Goal: Entertainment & Leisure: Consume media (video, audio)

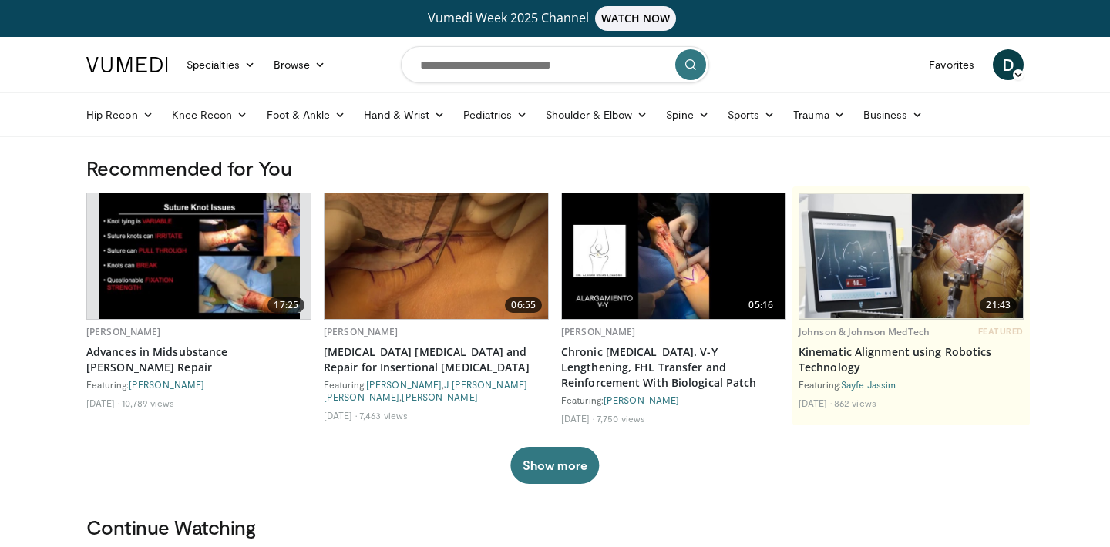
click at [966, 59] on link "Favorites" at bounding box center [951, 64] width 64 height 31
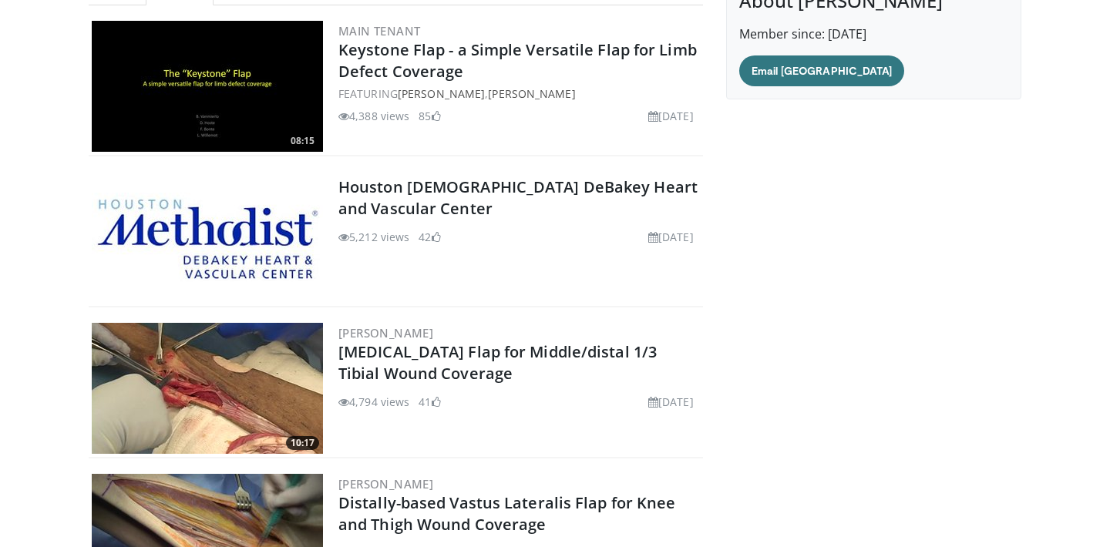
scroll to position [207, 0]
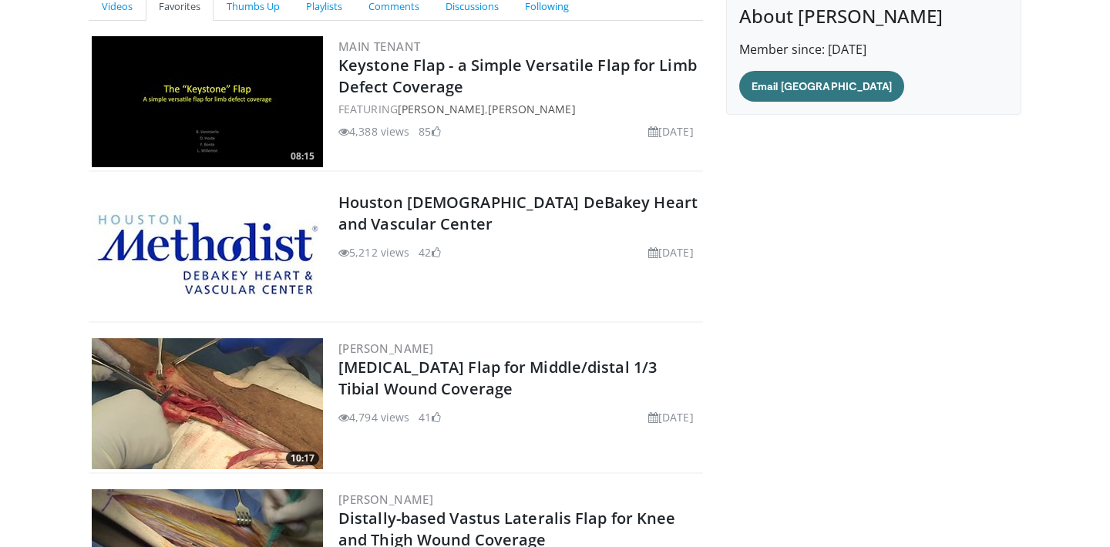
click at [398, 352] on link "[PERSON_NAME]" at bounding box center [385, 348] width 95 height 15
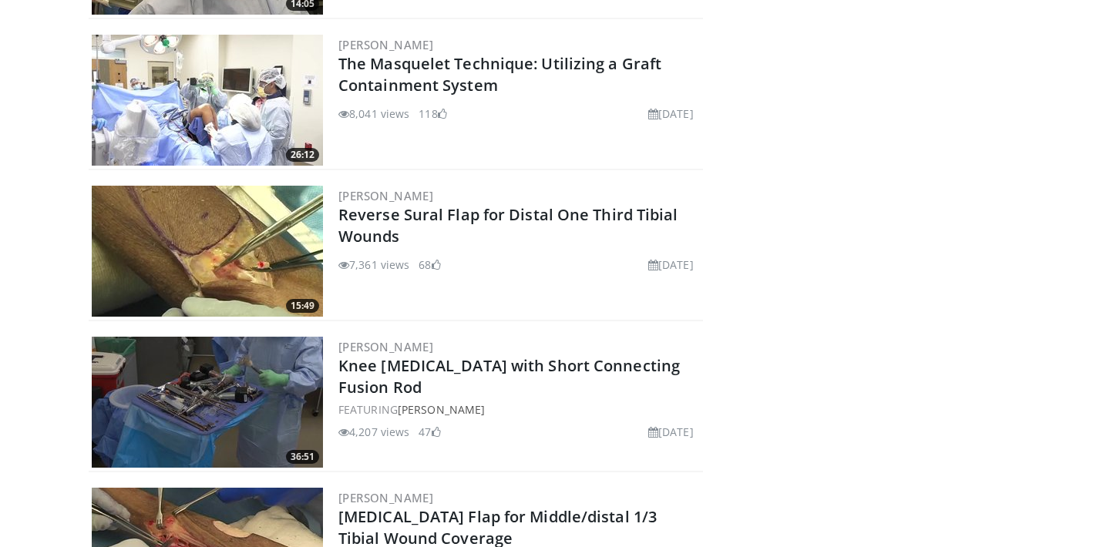
scroll to position [362, 0]
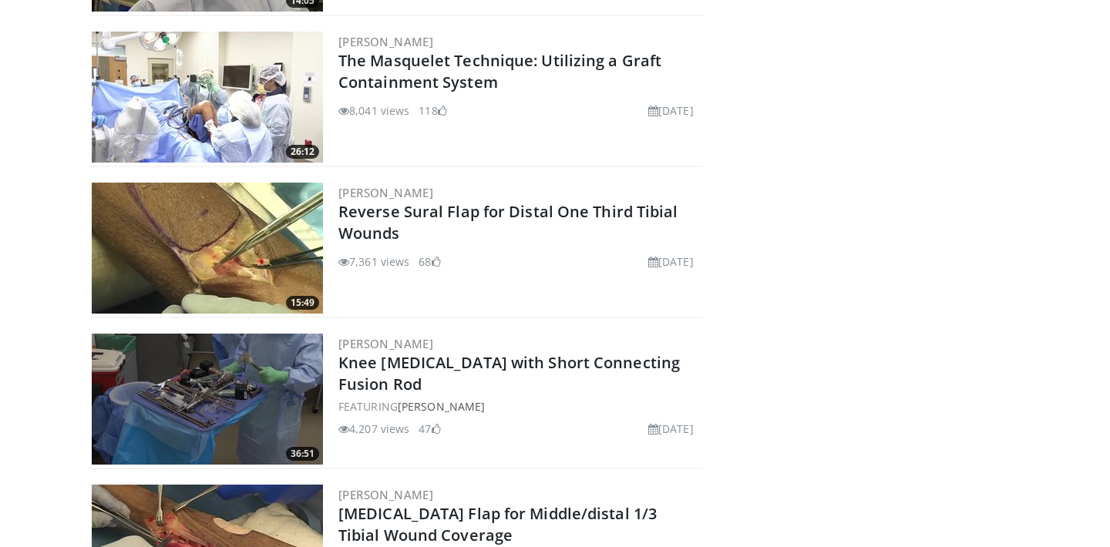
click at [155, 256] on img at bounding box center [207, 248] width 231 height 131
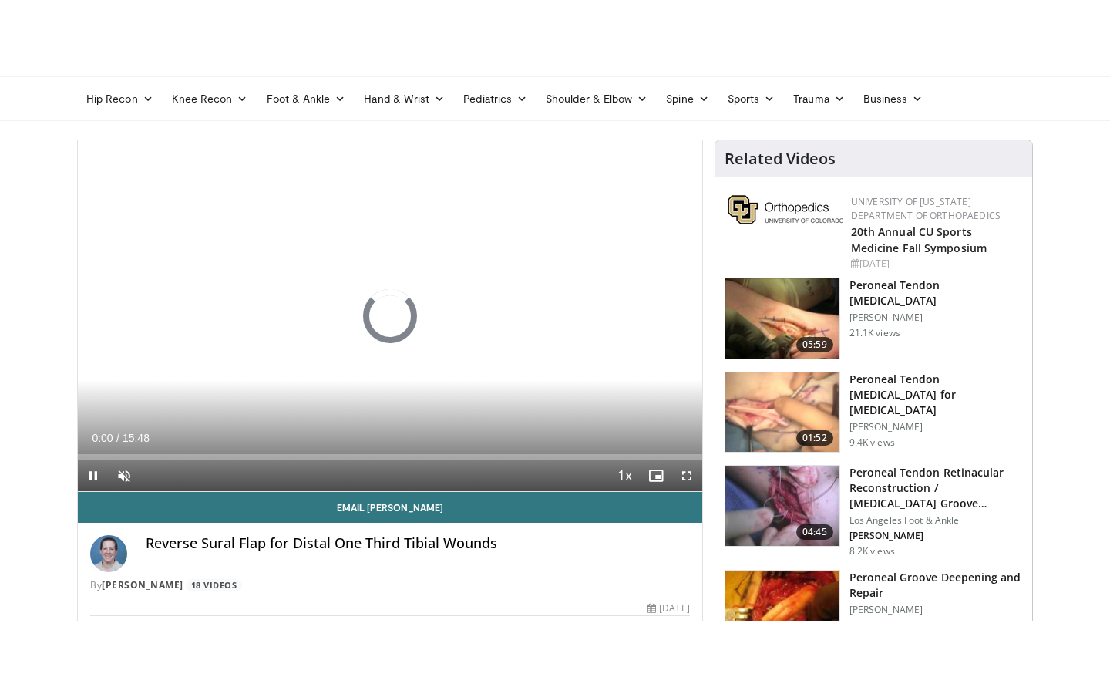
scroll to position [89, 0]
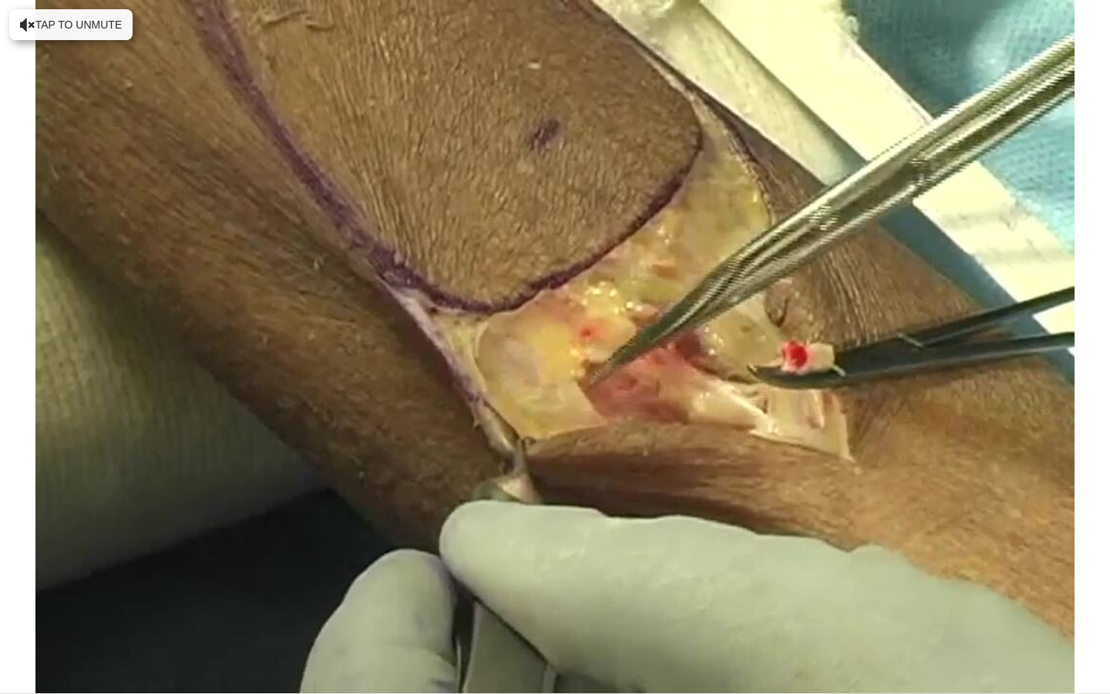
click at [52, 546] on span "Video Player" at bounding box center [46, 677] width 31 height 31
click at [45, 546] on div "10 seconds Tap to unmute" at bounding box center [555, 346] width 1110 height 693
click at [513, 499] on div "10 seconds Tap to unmute" at bounding box center [555, 346] width 1110 height 693
click at [503, 465] on div "10 seconds Tap to unmute" at bounding box center [555, 346] width 1110 height 693
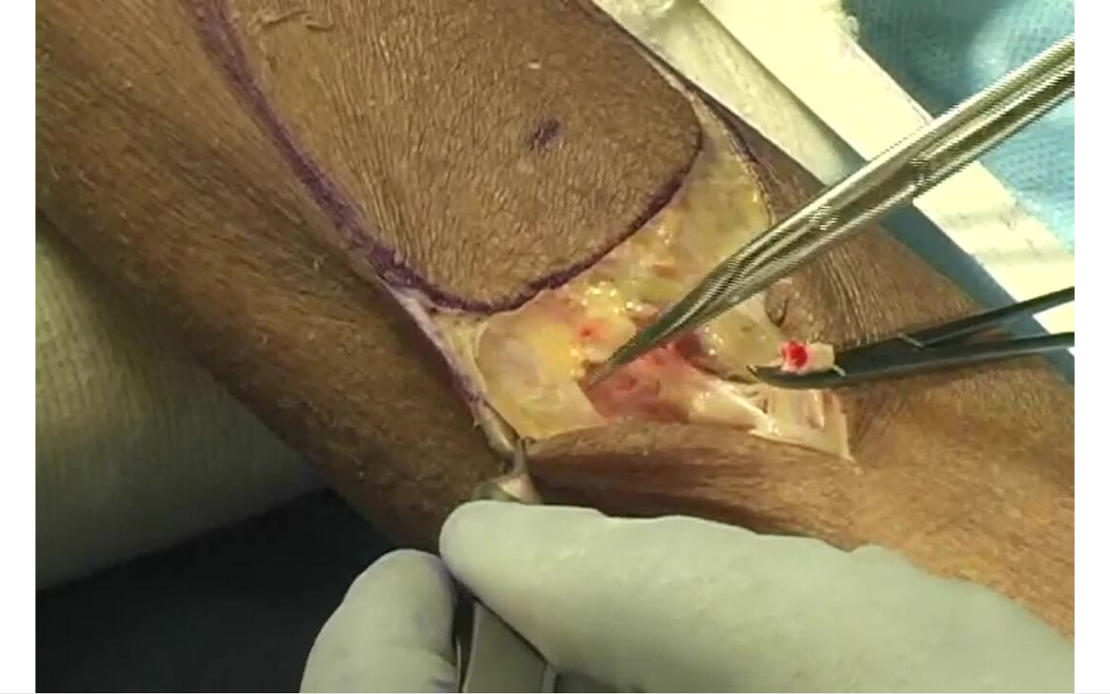
click at [311, 540] on div "10 seconds Tap to unmute" at bounding box center [555, 346] width 1110 height 693
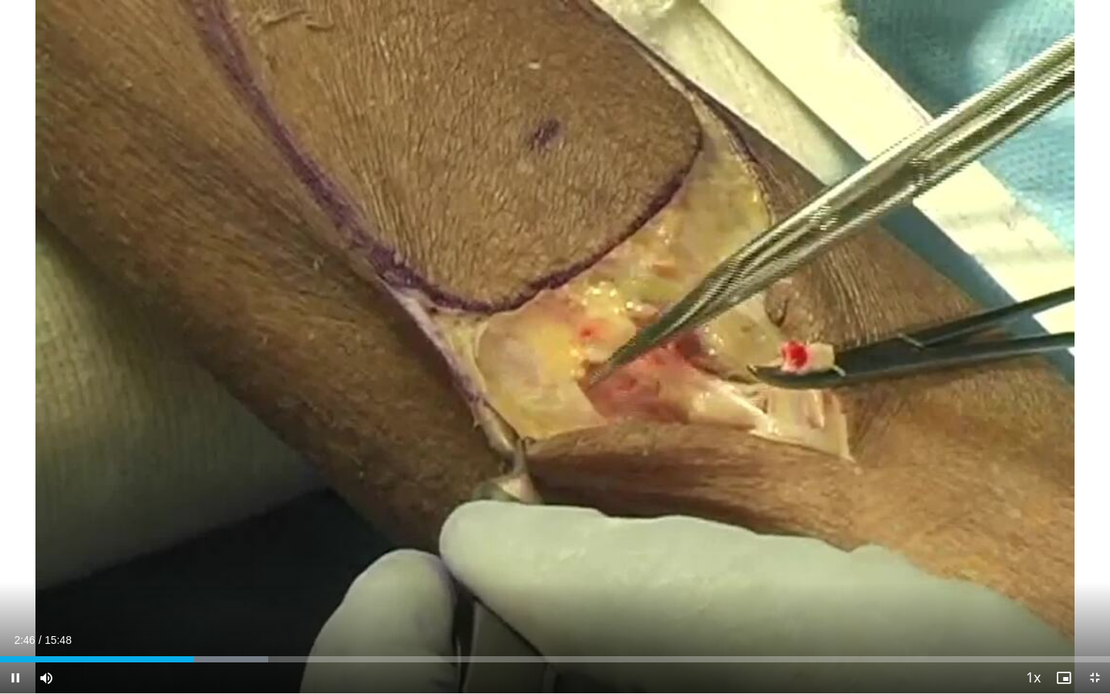
click at [164, 546] on div "Progress Bar" at bounding box center [210, 659] width 115 height 6
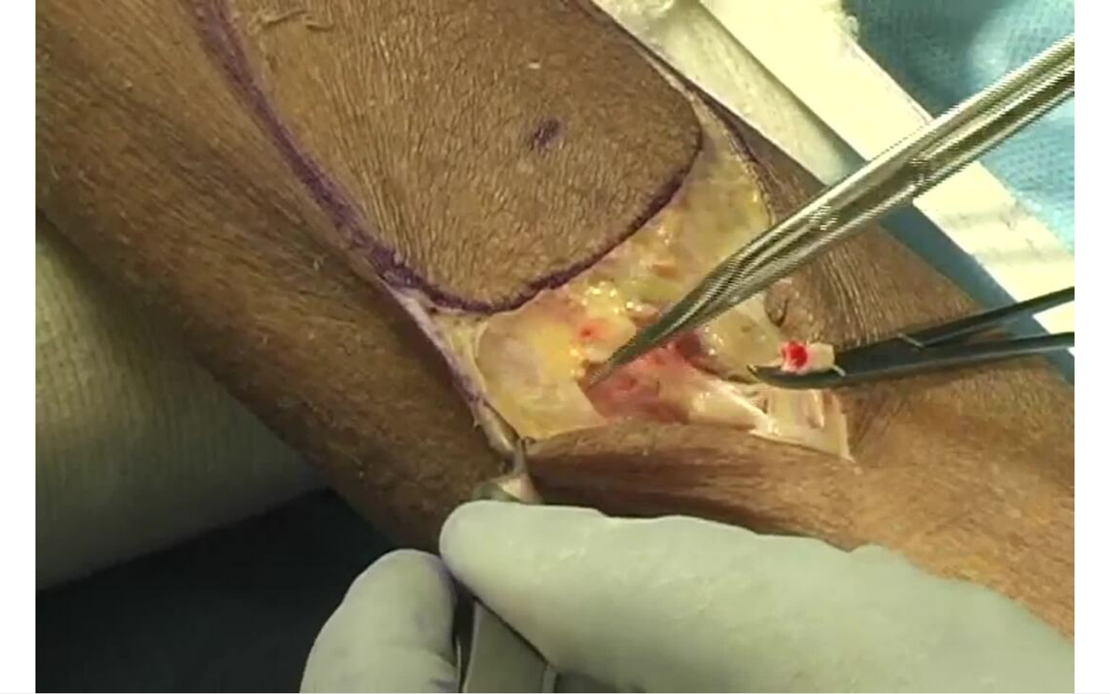
click at [424, 524] on div "10 seconds Tap to unmute" at bounding box center [555, 346] width 1110 height 693
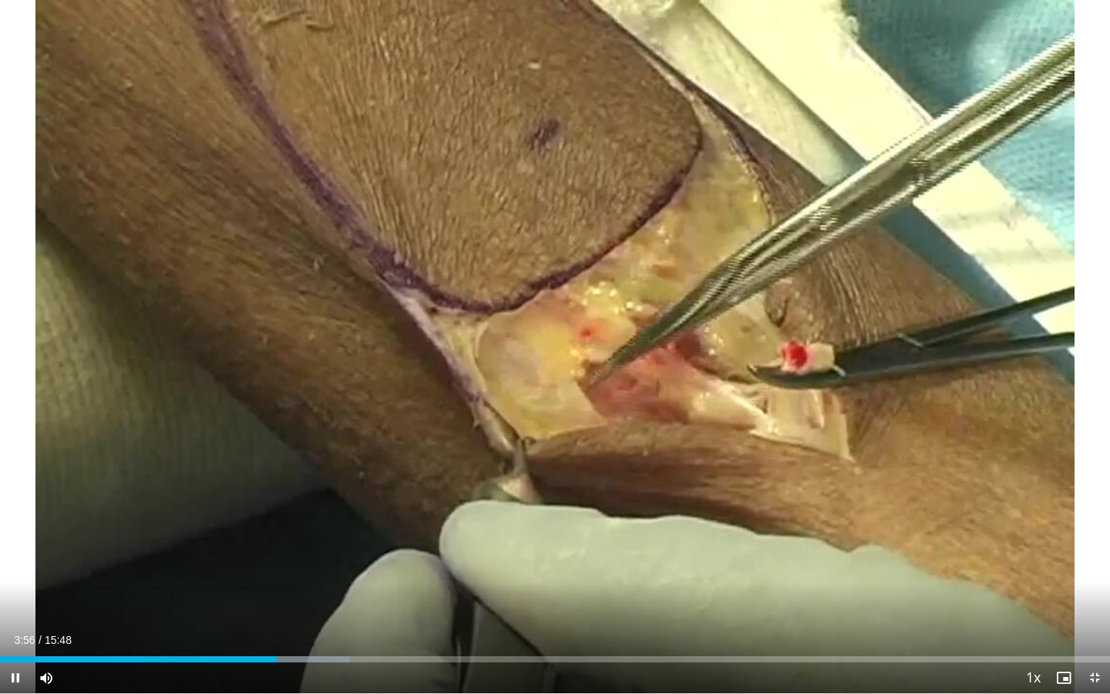
click at [339, 509] on div "10 seconds Tap to unmute" at bounding box center [555, 346] width 1110 height 693
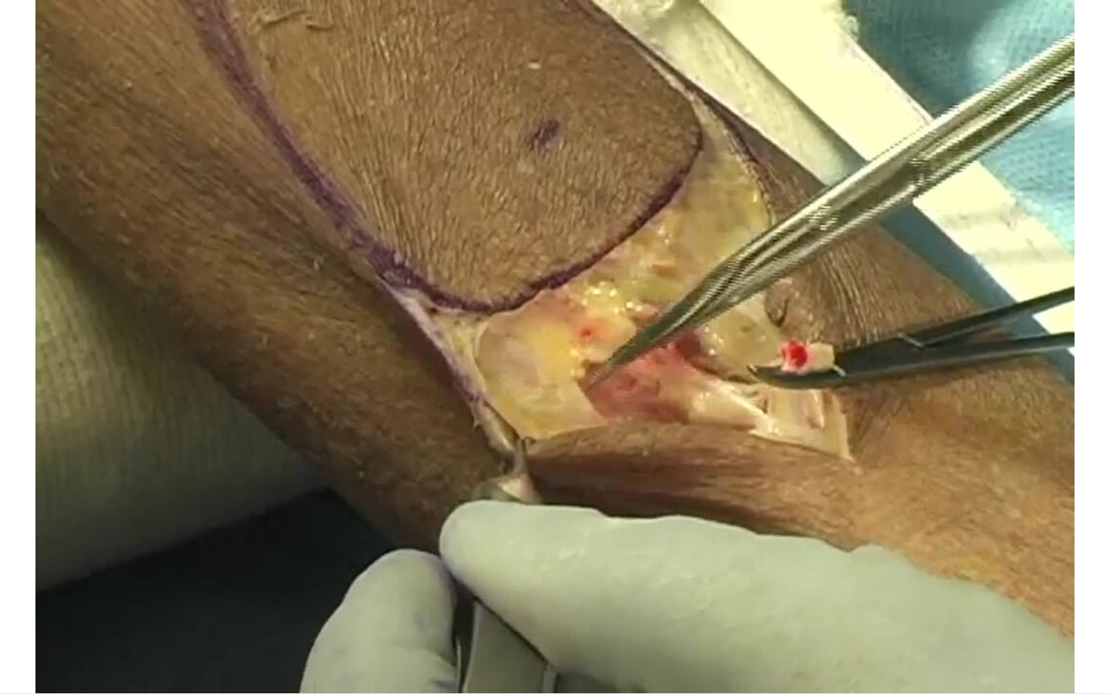
click at [981, 427] on div "10 seconds Tap to unmute" at bounding box center [555, 346] width 1110 height 693
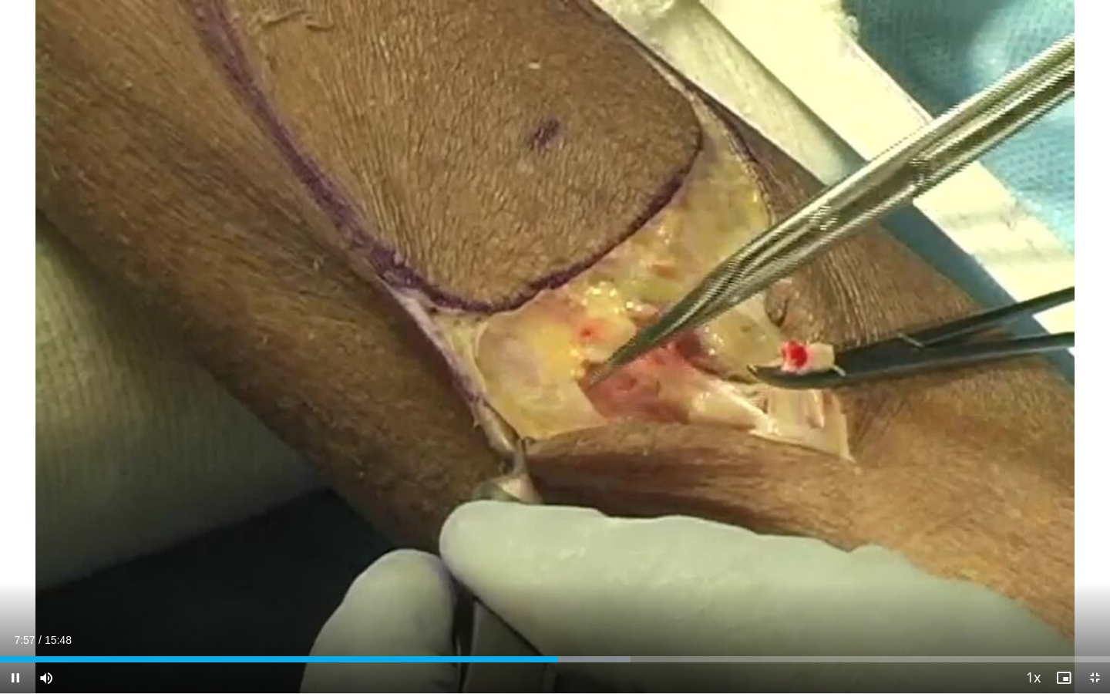
click at [975, 437] on div "10 seconds Tap to unmute" at bounding box center [555, 346] width 1110 height 693
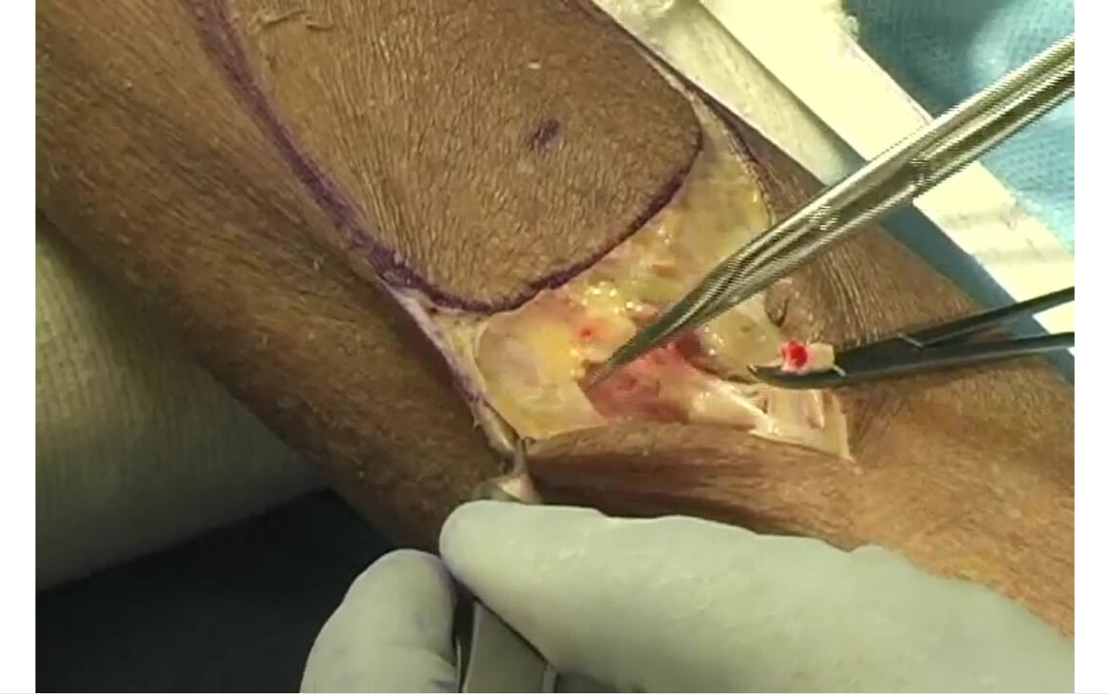
click at [1005, 475] on div "10 seconds Tap to unmute" at bounding box center [555, 346] width 1110 height 693
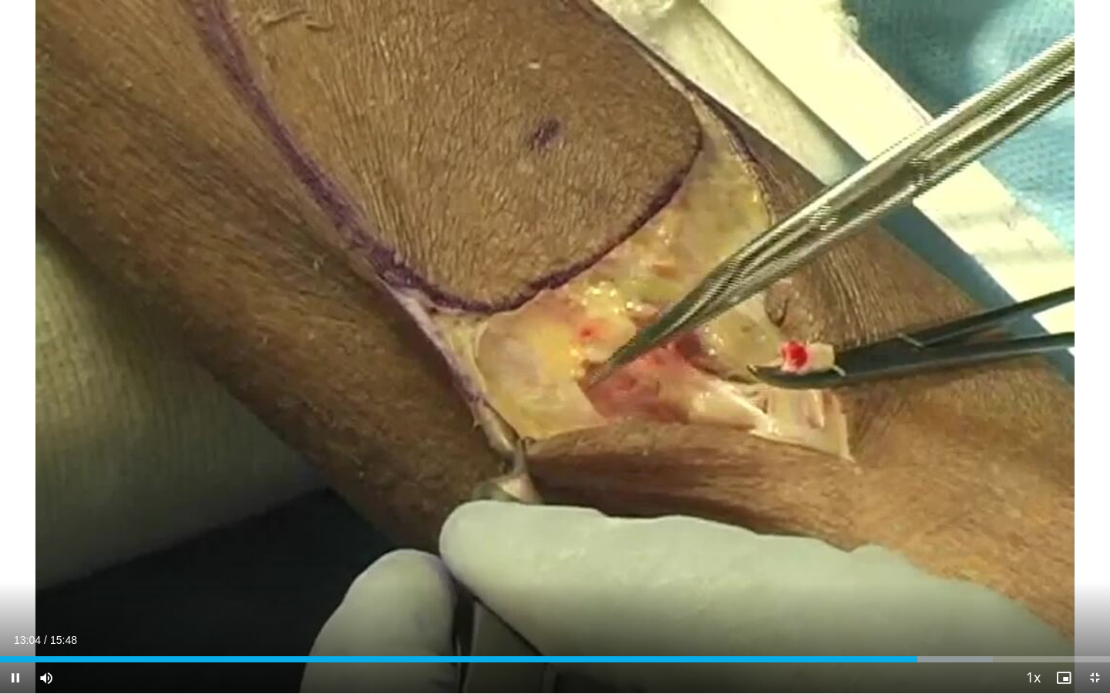
click at [966, 419] on div "10 seconds Tap to unmute" at bounding box center [555, 346] width 1110 height 693
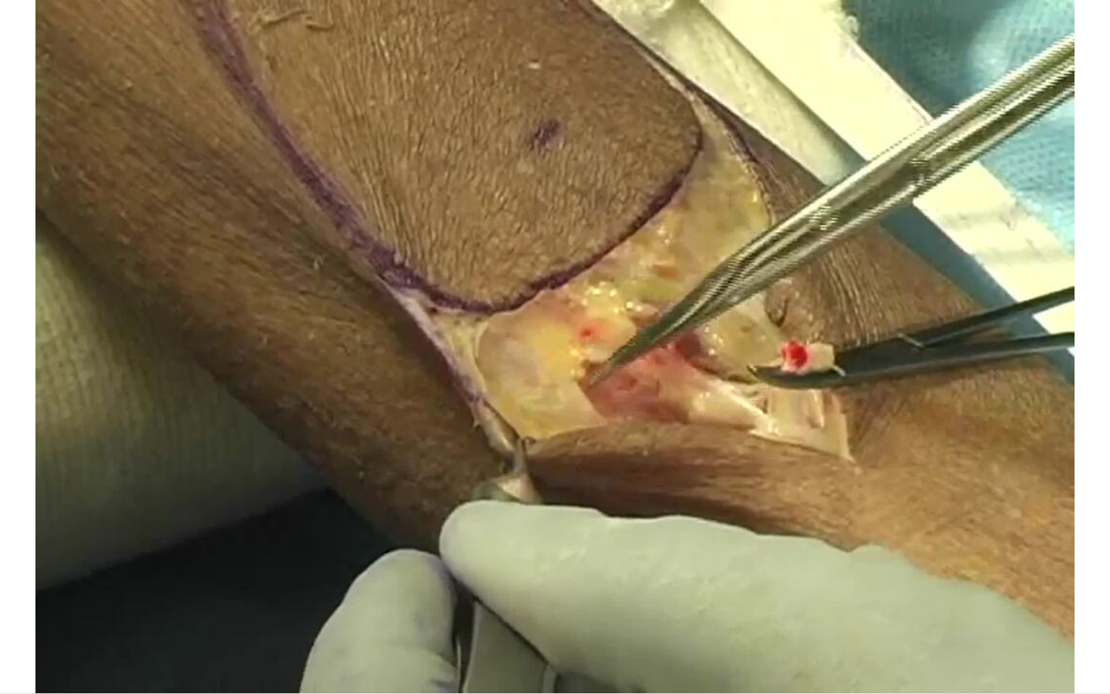
click at [976, 257] on div "10 seconds Tap to unmute" at bounding box center [555, 346] width 1110 height 693
click at [923, 395] on div "10 seconds Tap to unmute" at bounding box center [555, 346] width 1110 height 693
